Goal: Task Accomplishment & Management: Manage account settings

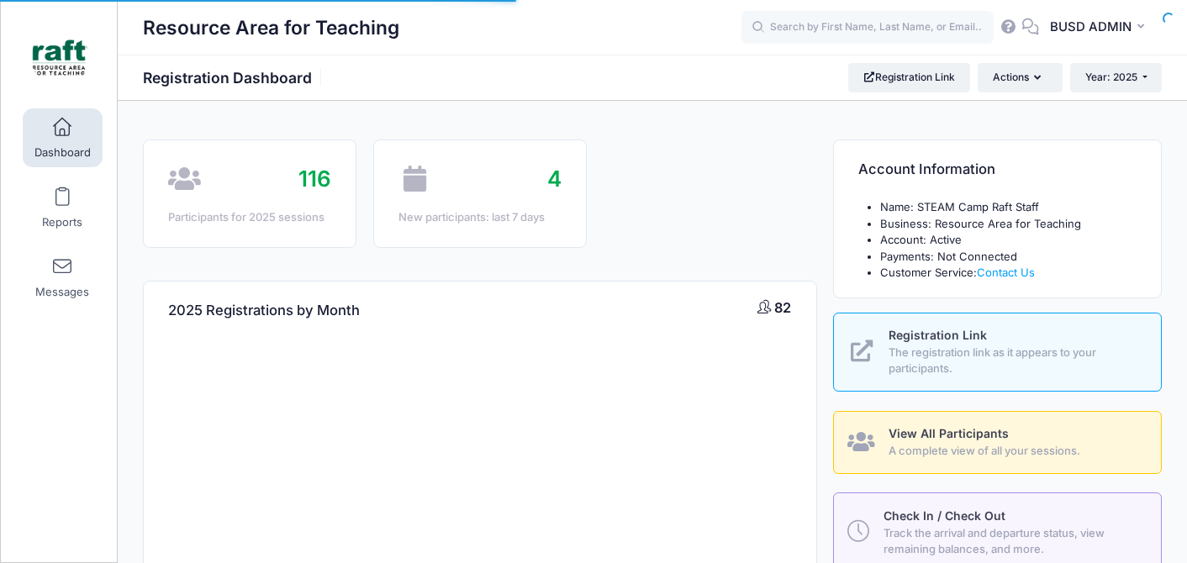
select select
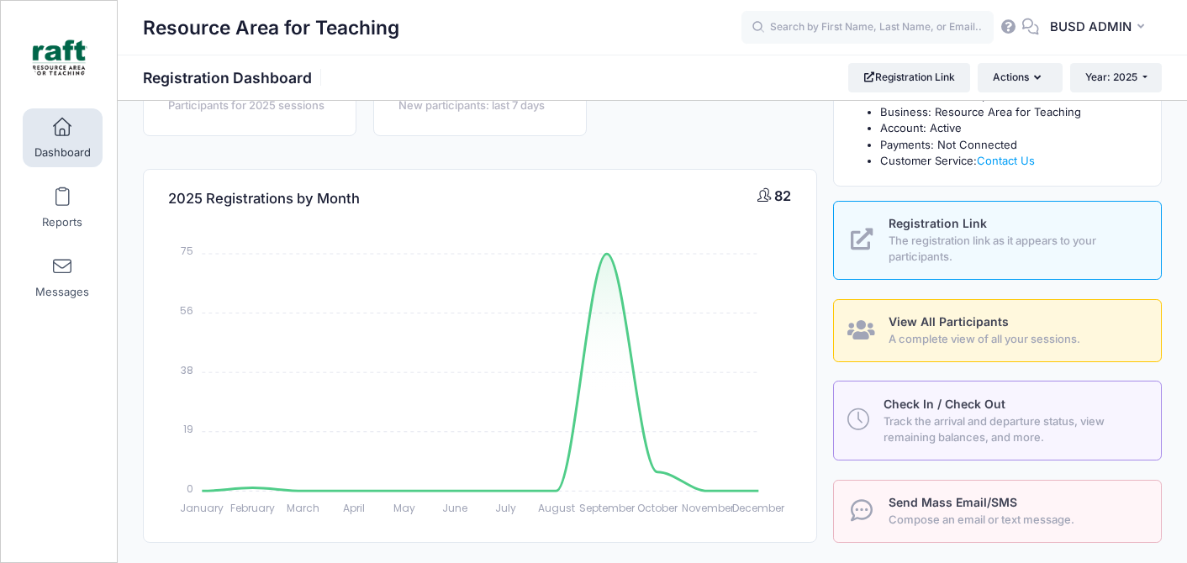
scroll to position [124, 0]
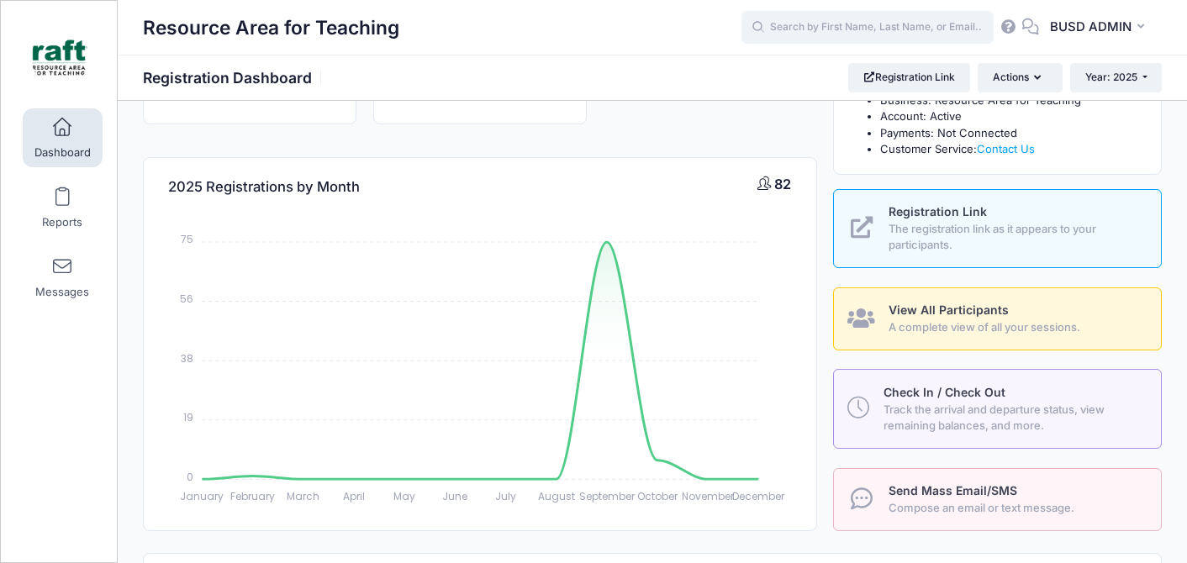
click at [822, 13] on input "text" at bounding box center [867, 28] width 252 height 34
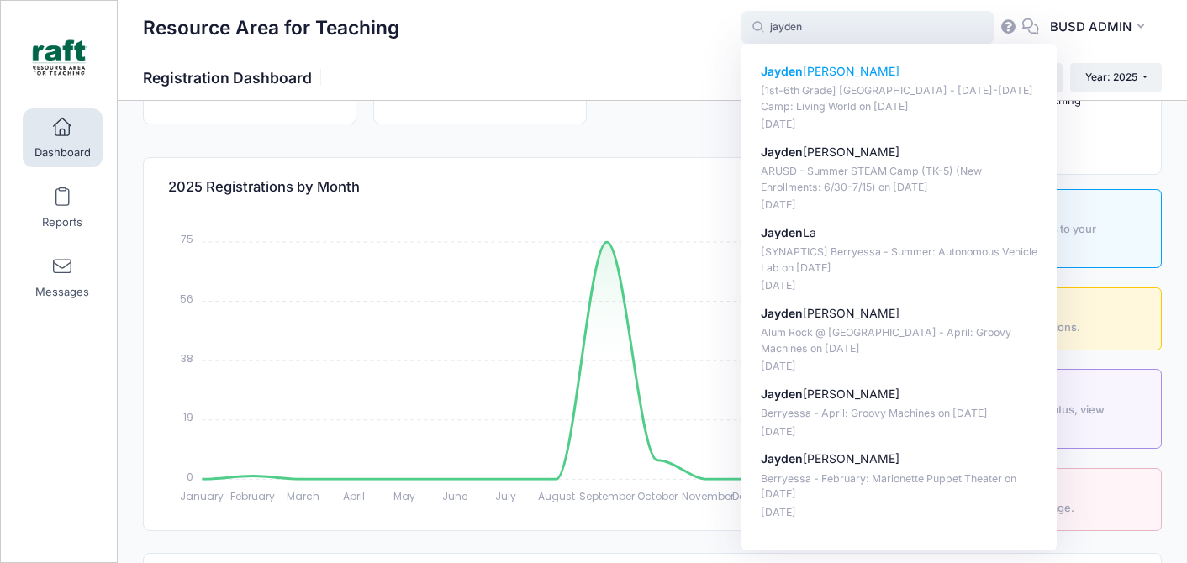
click at [805, 90] on p "[1st-6th Grade] Berryessa - Oct 6-10 Camp: Living World on Oct-06, 2025" at bounding box center [899, 98] width 277 height 31
type input "Jayden Rojas ([1st-6th Grade] Berryessa - Oct 6-10 Camp: Living World, Oct-06, …"
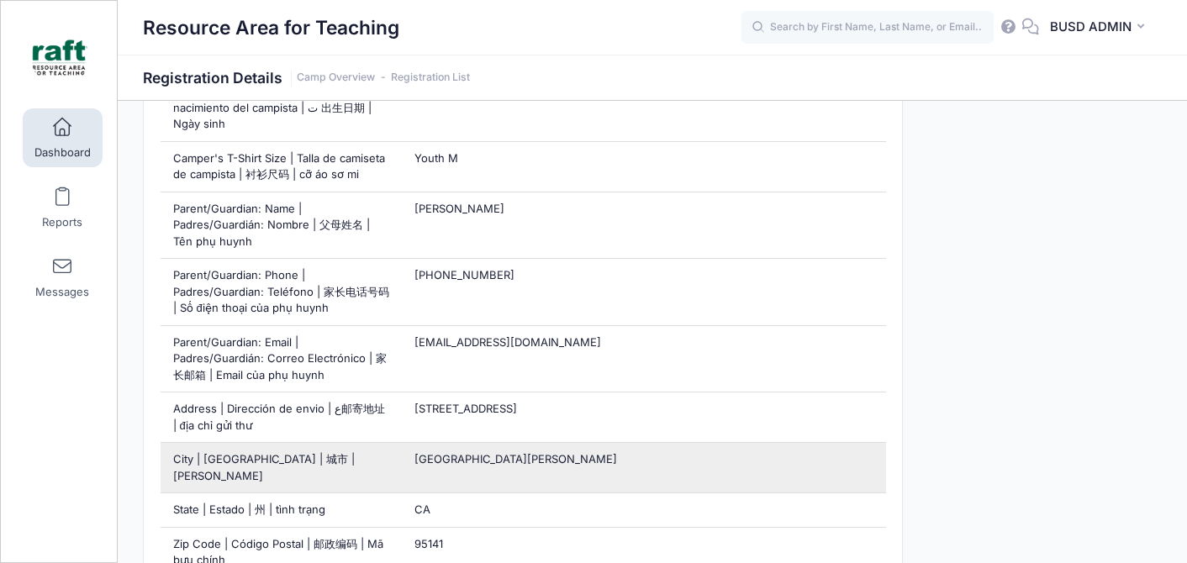
scroll to position [772, 0]
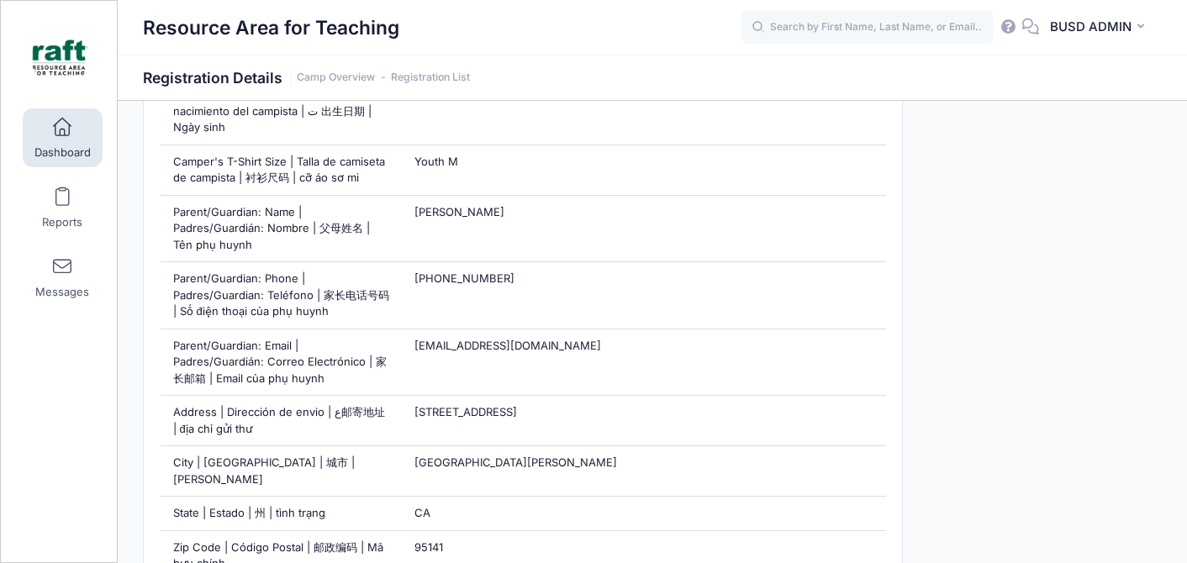
click at [62, 128] on span at bounding box center [62, 128] width 0 height 18
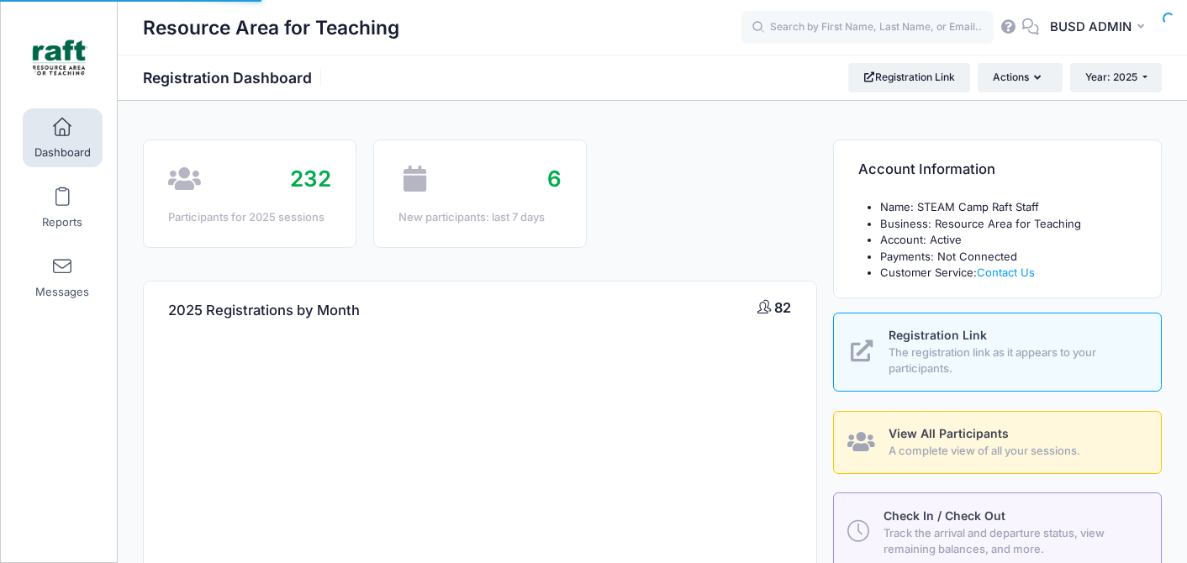
select select
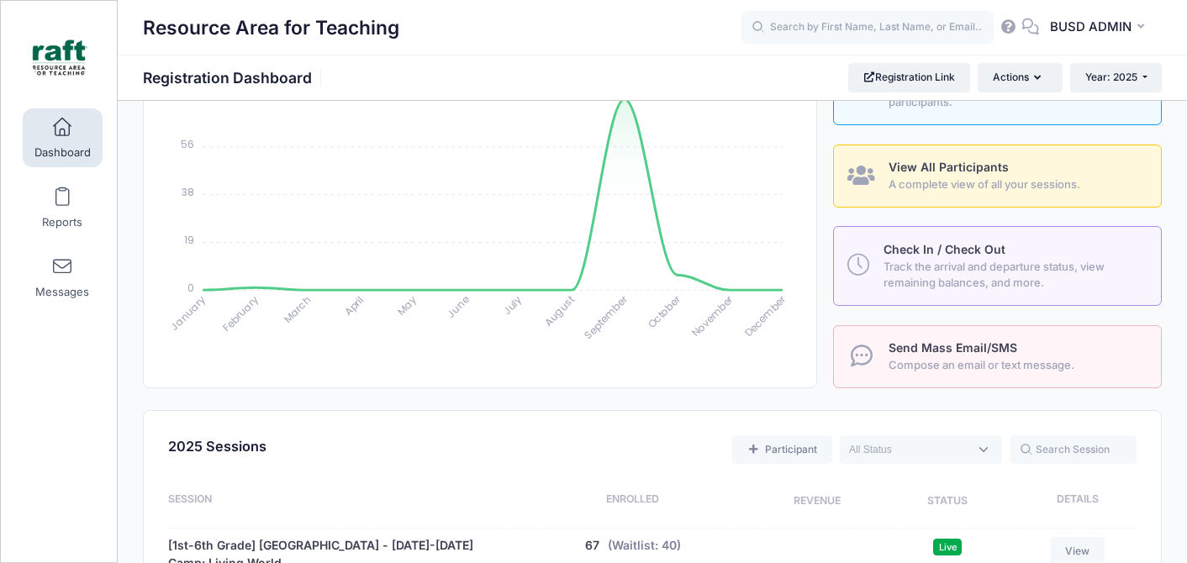
scroll to position [383, 0]
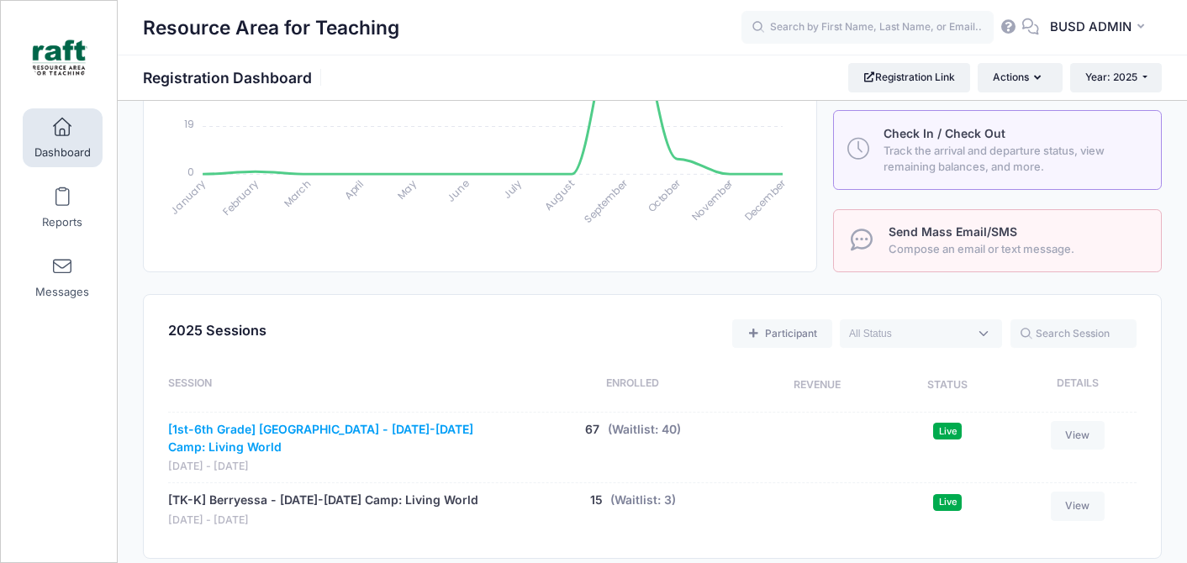
click at [340, 429] on link "[1st-6th Grade] [GEOGRAPHIC_DATA] - [DATE]-[DATE] Camp: Living World" at bounding box center [338, 438] width 340 height 35
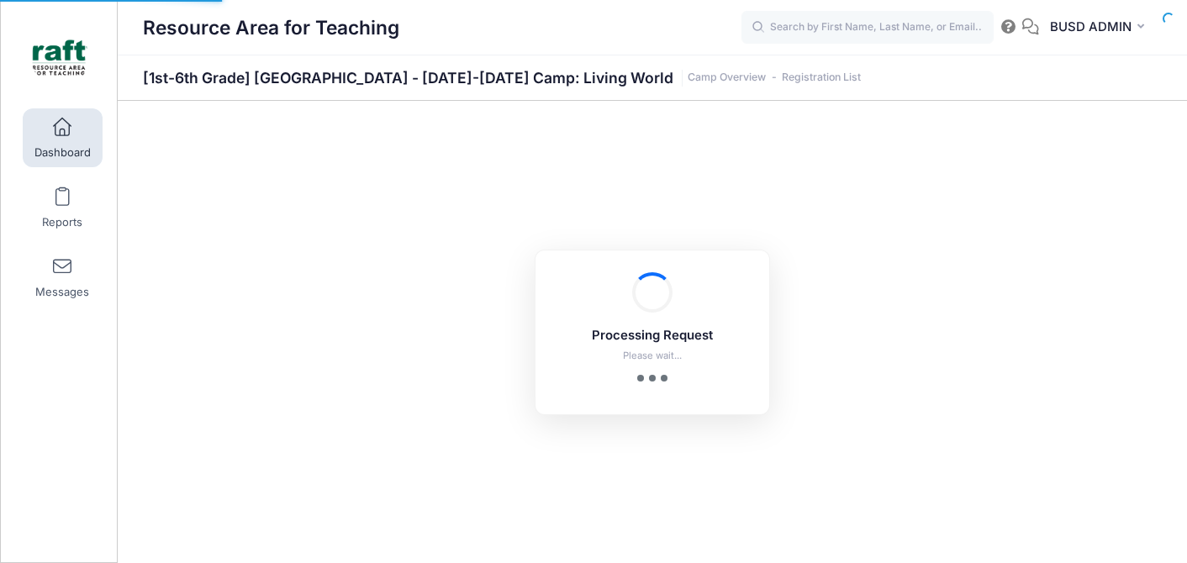
select select "10"
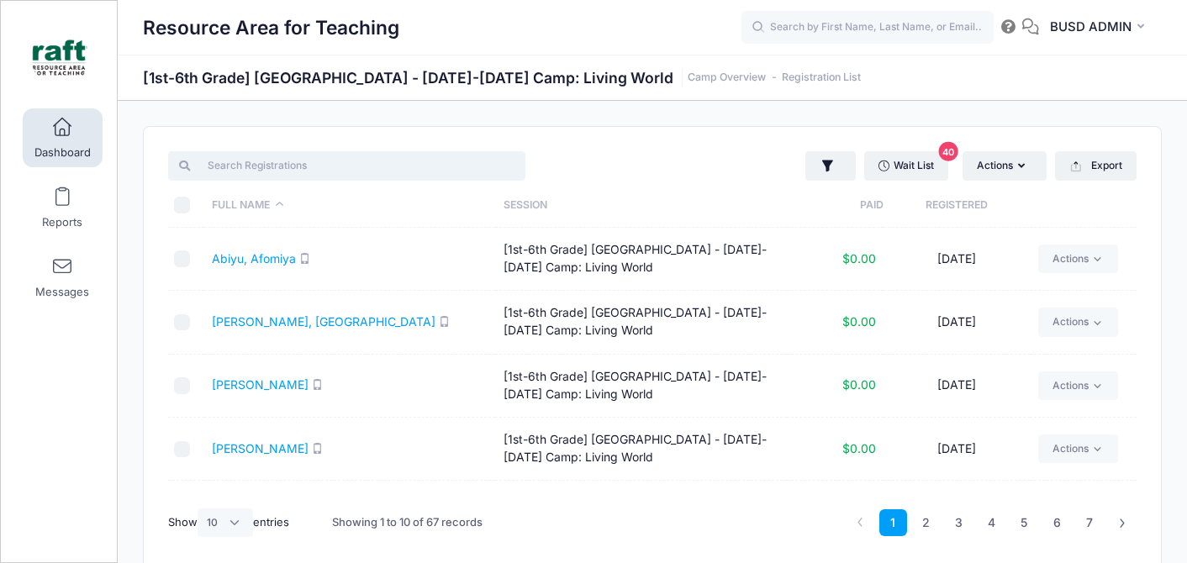
click at [297, 165] on input "search" at bounding box center [346, 165] width 357 height 29
type input "s"
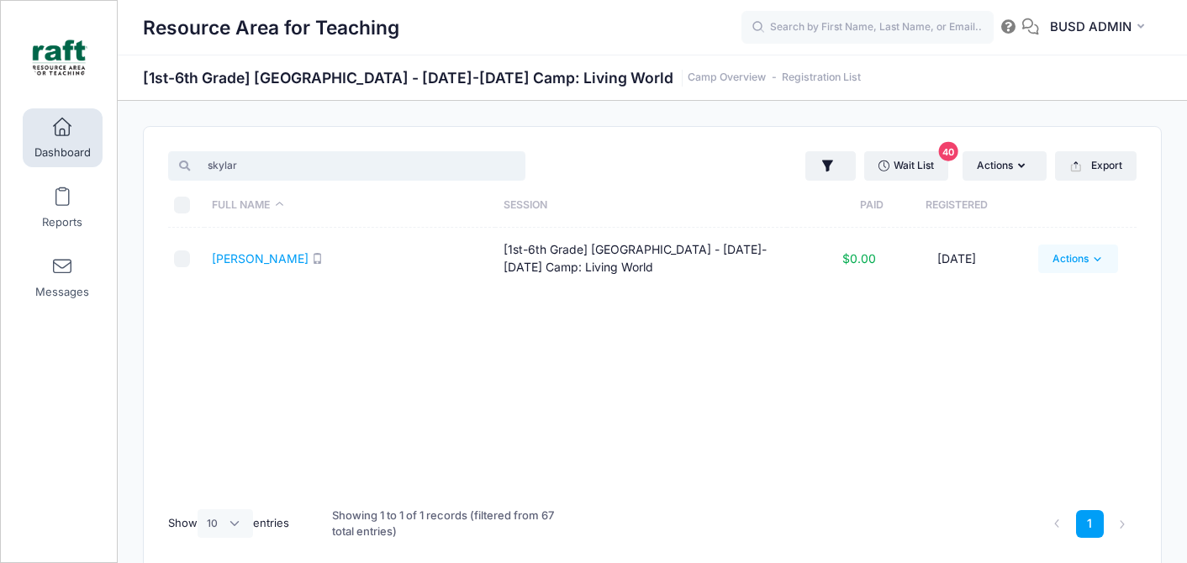
type input "skylar"
click at [1095, 260] on icon at bounding box center [1097, 259] width 13 height 13
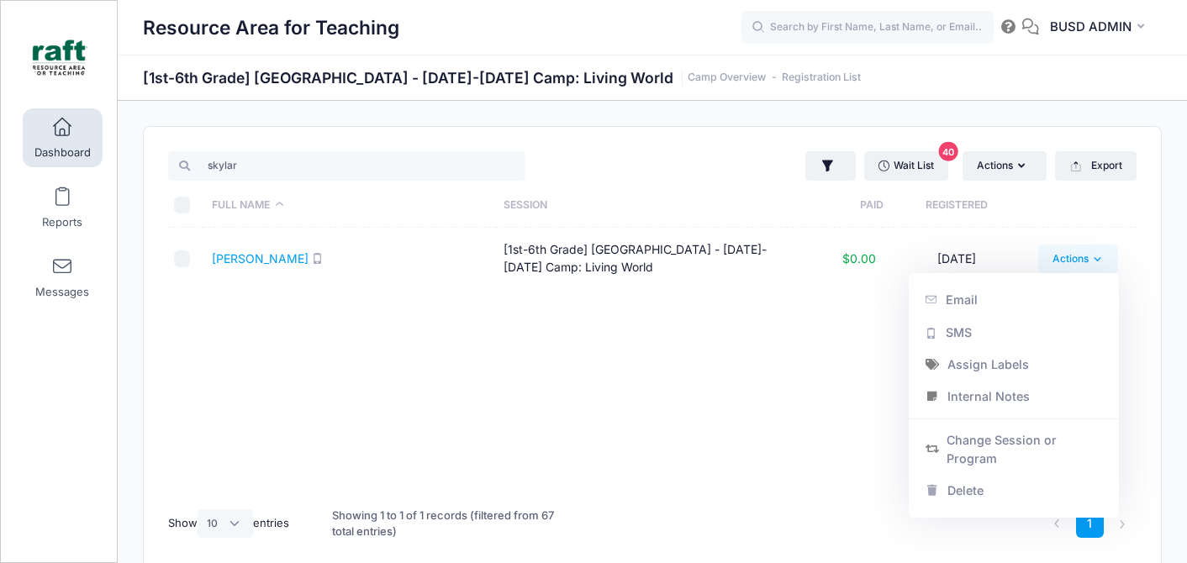
click at [817, 420] on div "Full Name Session Paid Registered Espejo, Skylar [1st-6th Grade] Berryessa - Oc…" at bounding box center [652, 362] width 968 height 269
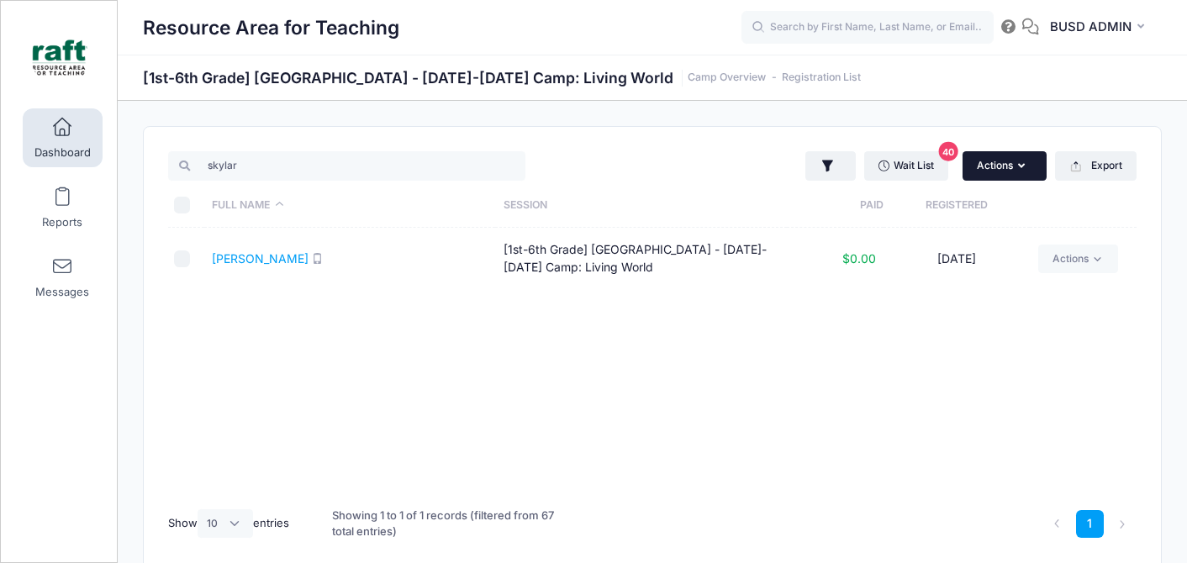
click at [1020, 156] on button "Actions" at bounding box center [1005, 165] width 84 height 29
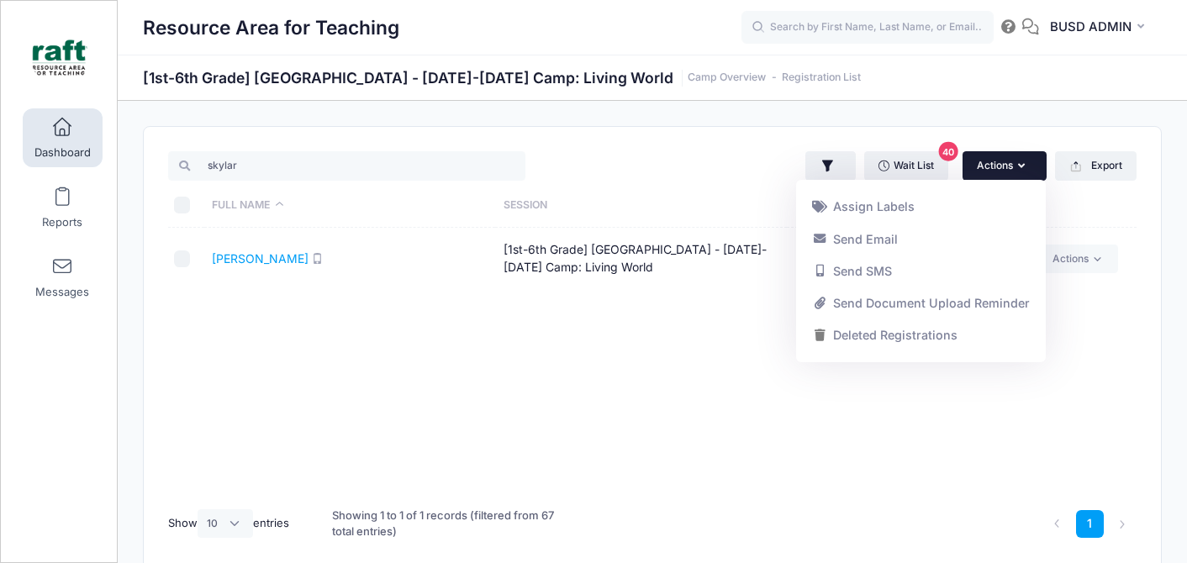
click at [1107, 432] on div "Full Name Session Paid Registered Espejo, Skylar [1st-6th Grade] Berryessa - Oc…" at bounding box center [652, 362] width 968 height 269
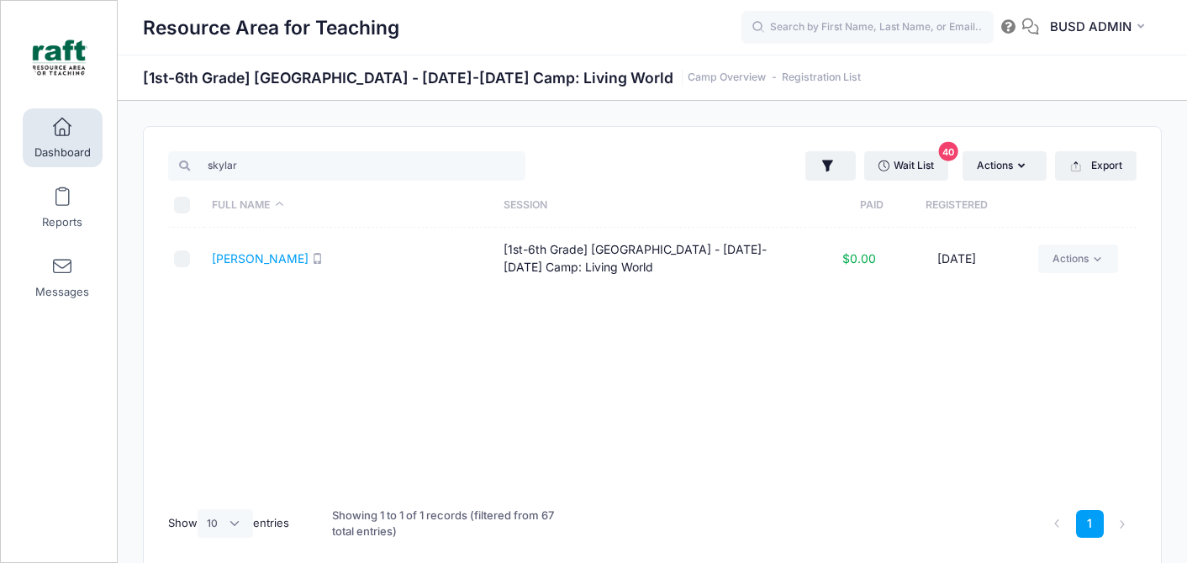
click at [60, 161] on link "Dashboard" at bounding box center [63, 137] width 80 height 59
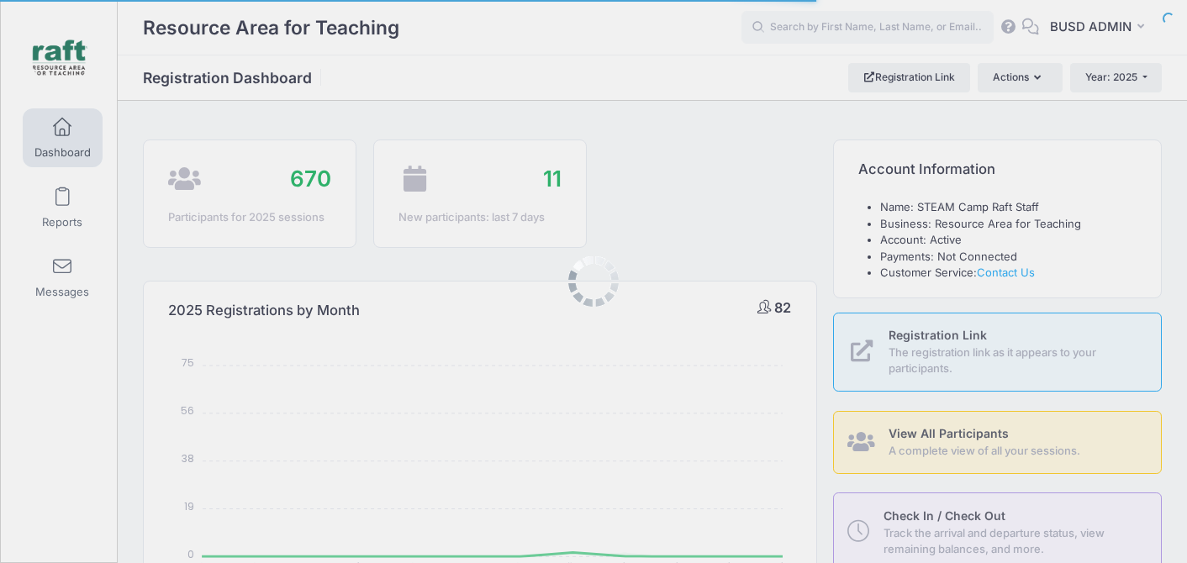
select select
